Goal: Task Accomplishment & Management: Manage account settings

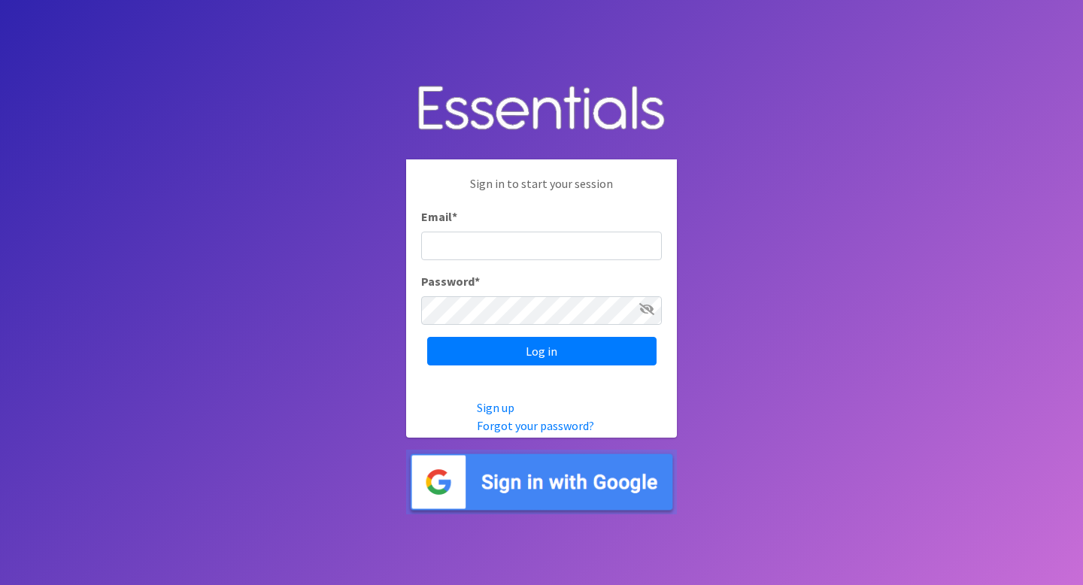
click at [557, 235] on input "Email *" at bounding box center [541, 246] width 241 height 29
type input "hkramer@stldiaperbank.org"
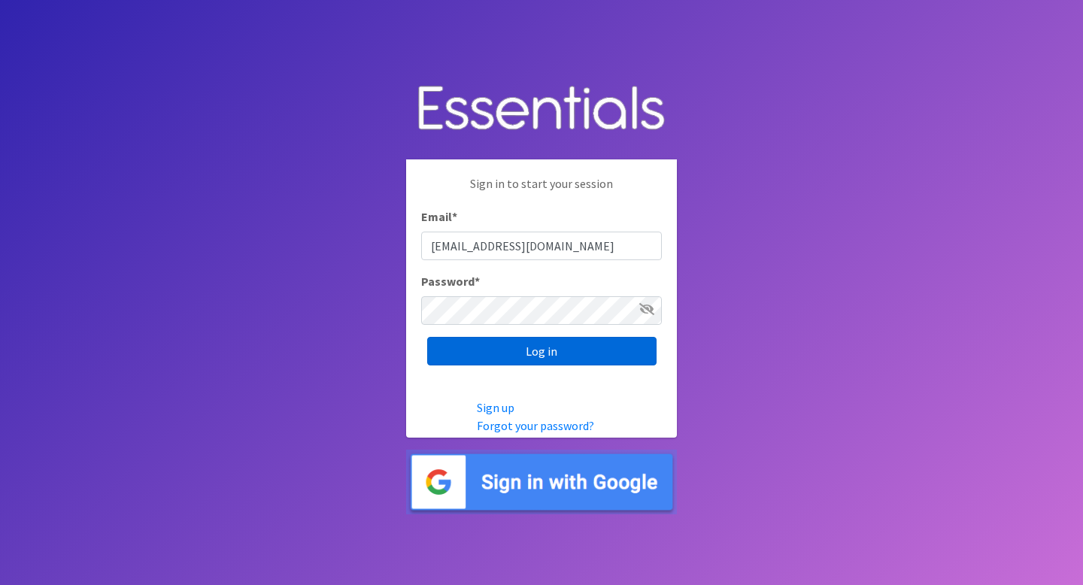
click at [534, 354] on input "Log in" at bounding box center [541, 351] width 229 height 29
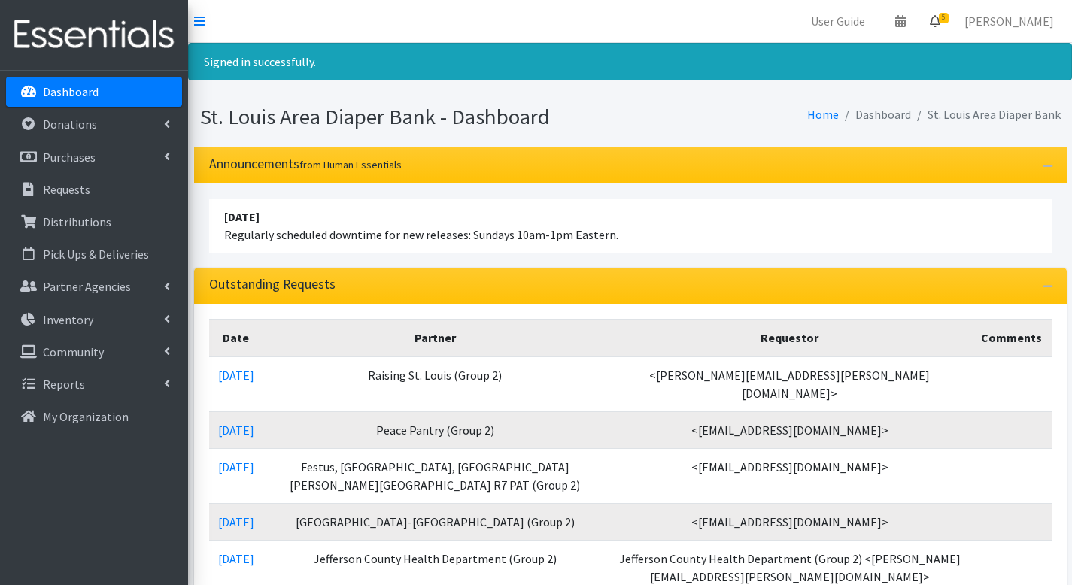
click at [949, 28] on link "5" at bounding box center [935, 21] width 35 height 30
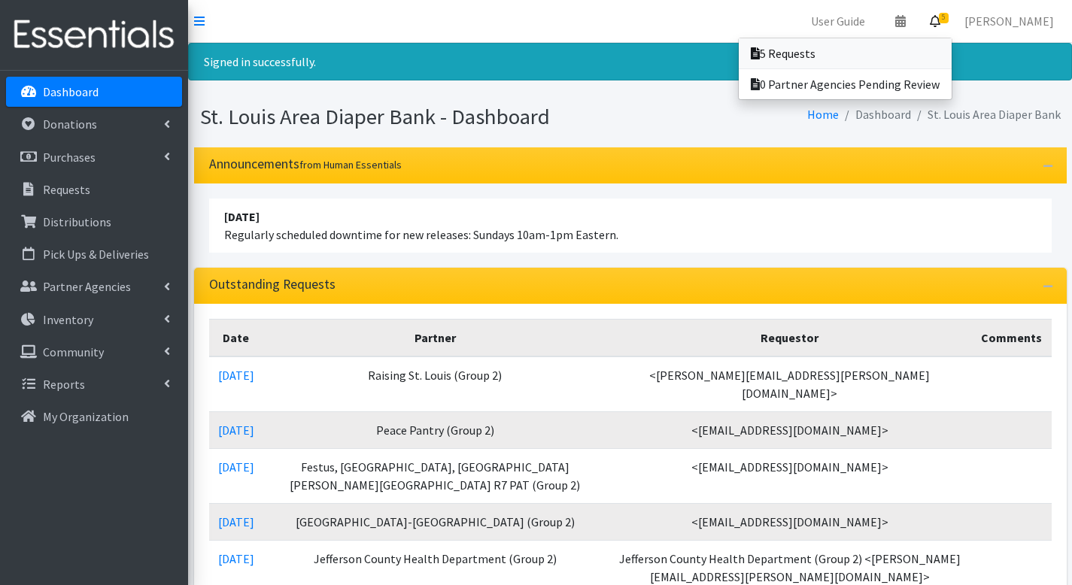
click at [942, 46] on link "5 Requests" at bounding box center [845, 53] width 213 height 30
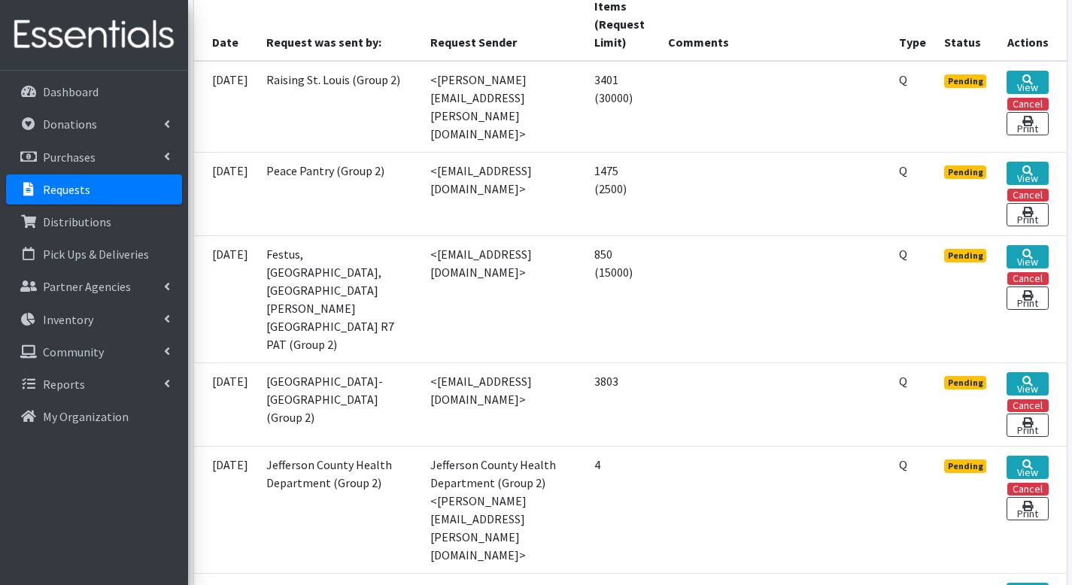
scroll to position [421, 0]
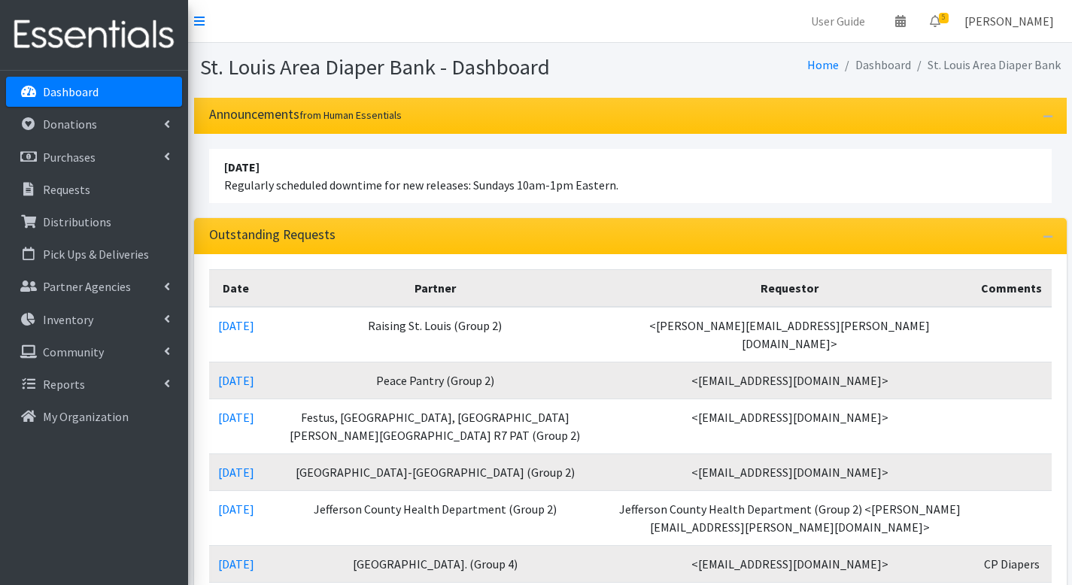
click at [1052, 31] on link "[PERSON_NAME]" at bounding box center [1009, 21] width 114 height 30
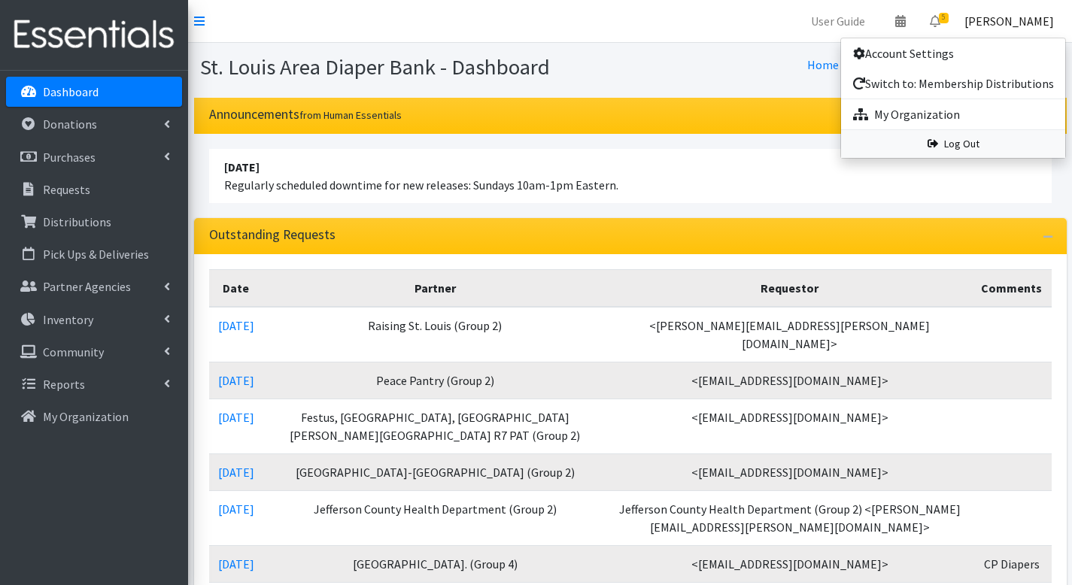
click at [990, 141] on link "Log Out" at bounding box center [953, 144] width 224 height 28
